Goal: Check status: Check status

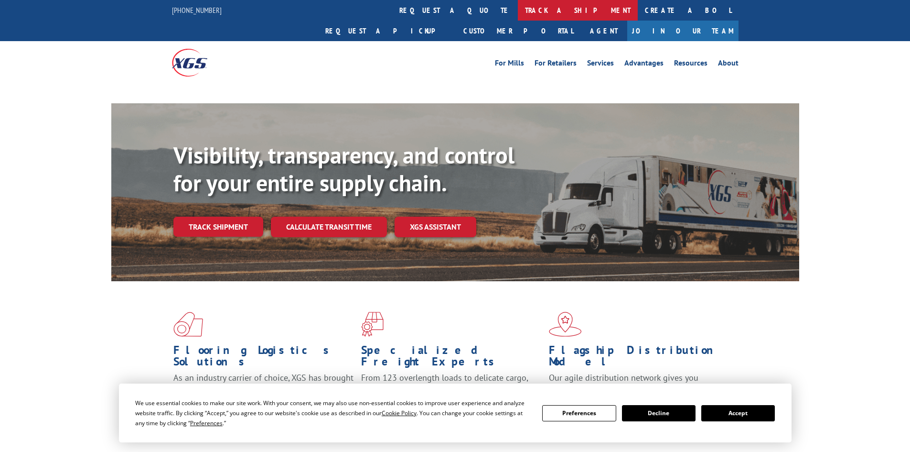
click at [518, 13] on link "track a shipment" at bounding box center [578, 10] width 120 height 21
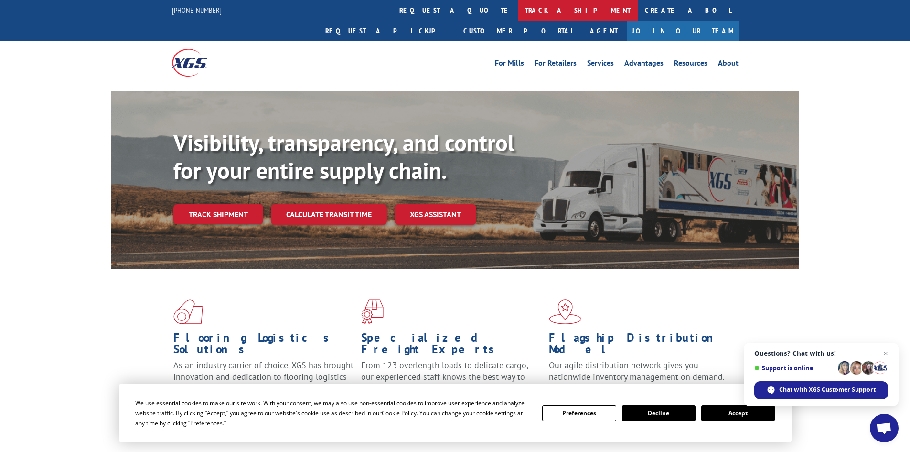
click at [518, 3] on link "track a shipment" at bounding box center [578, 10] width 120 height 21
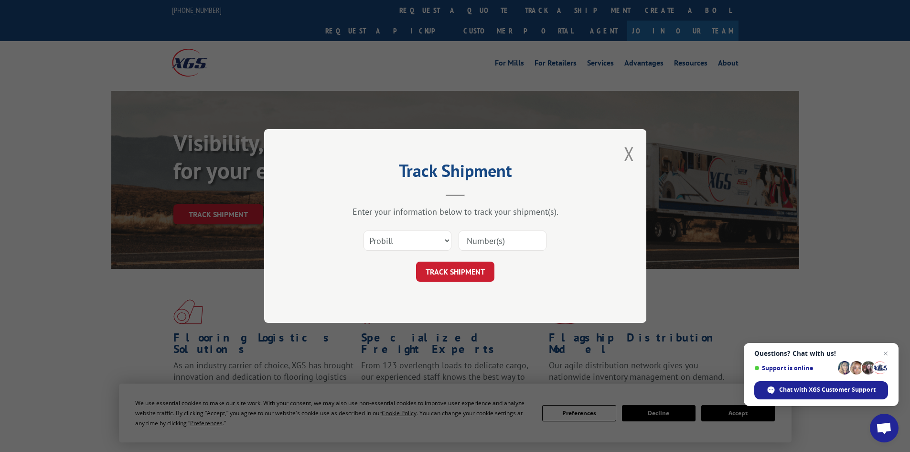
click at [483, 243] on input at bounding box center [503, 240] width 88 height 20
click at [501, 238] on input at bounding box center [503, 240] width 88 height 20
paste input "17520490"
type input "17520490"
click at [454, 270] on button "TRACK SHIPMENT" at bounding box center [455, 271] width 78 height 20
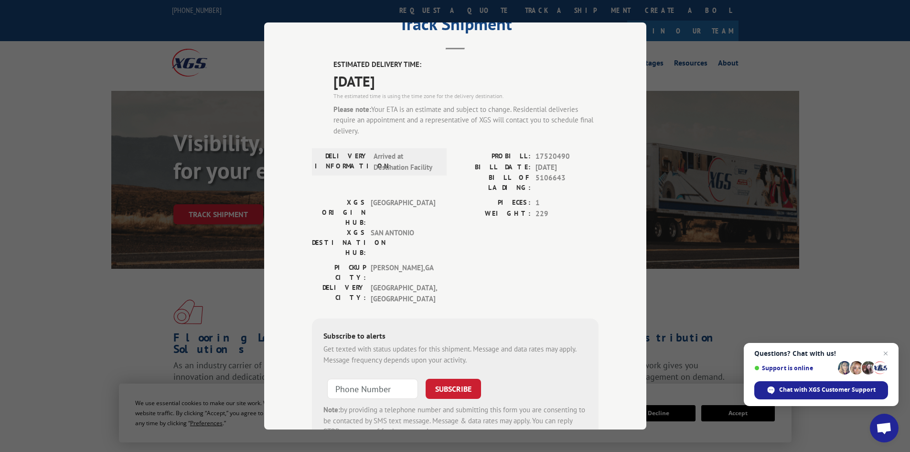
scroll to position [67, 0]
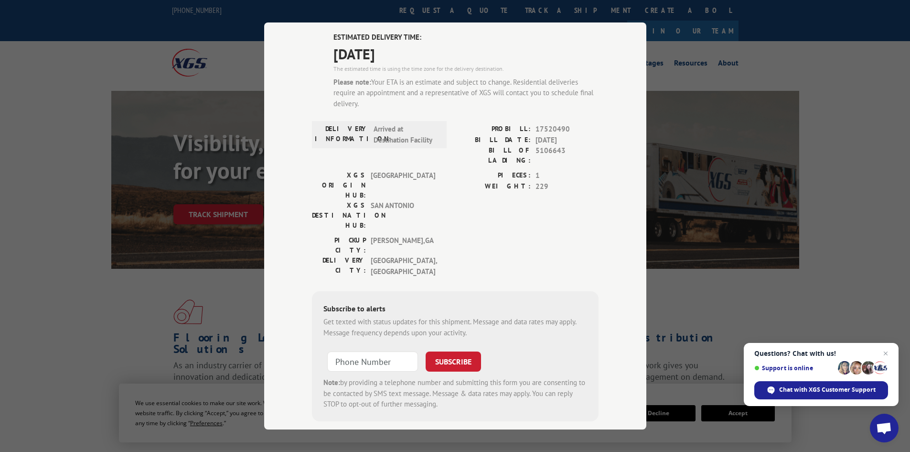
type input "+1 (___) ___-____"
click at [385, 351] on input "+1 (___) ___-____" at bounding box center [372, 361] width 91 height 20
paste input "361-8168"
click at [357, 351] on input "+1 (___) 361-8168" at bounding box center [372, 361] width 91 height 20
click at [400, 351] on input "+1 (___) 361-8168" at bounding box center [372, 361] width 91 height 20
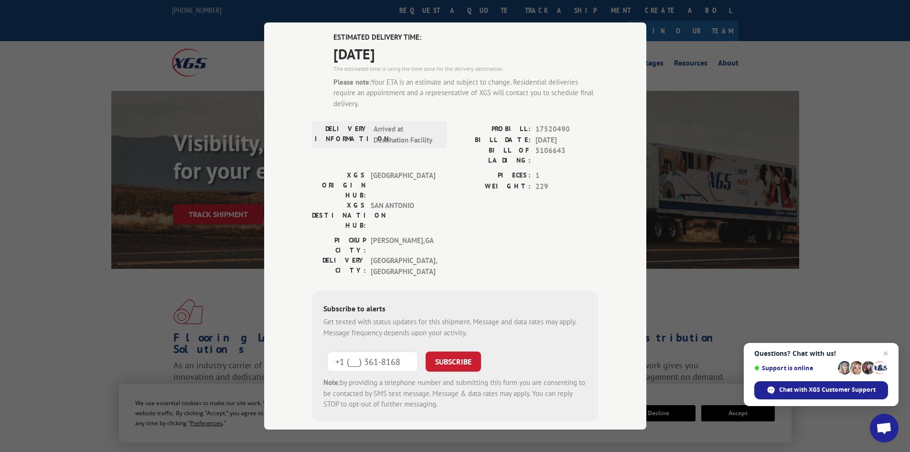
click at [400, 351] on input "+1 (___) 361-8168" at bounding box center [372, 361] width 91 height 20
type input "[PHONE_NUMBER]"
click at [463, 351] on button "SUBSCRIBE" at bounding box center [453, 361] width 55 height 20
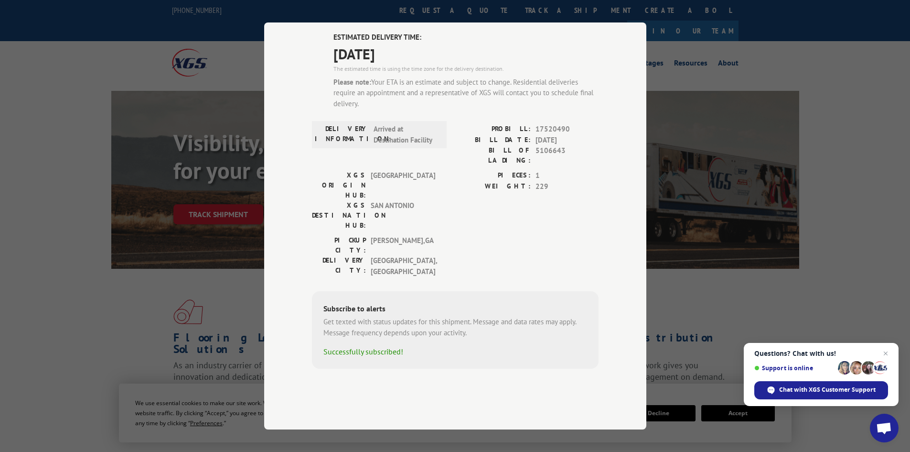
scroll to position [15, 0]
